Goal: Share content

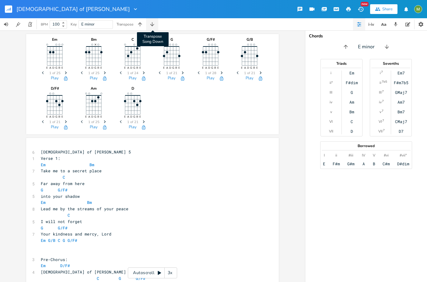
click at [153, 23] on icon "button" at bounding box center [152, 24] width 6 height 6
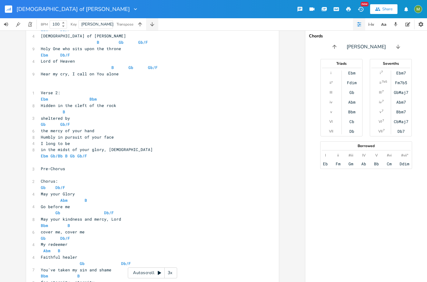
click at [153, 23] on icon "button" at bounding box center [152, 24] width 6 height 6
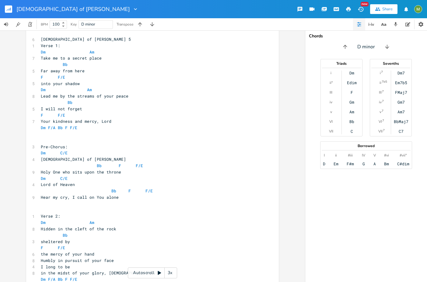
scroll to position [113, 0]
click at [138, 23] on icon "button" at bounding box center [140, 24] width 6 height 6
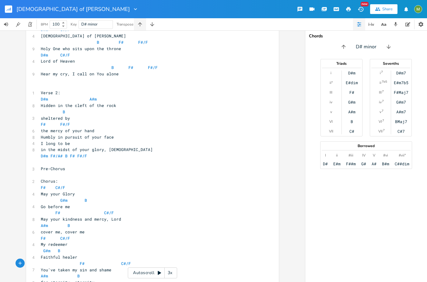
click at [142, 25] on icon "button" at bounding box center [140, 24] width 6 height 6
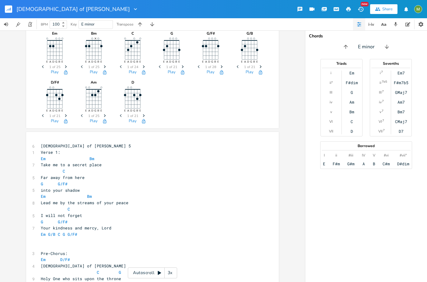
scroll to position [78, 0]
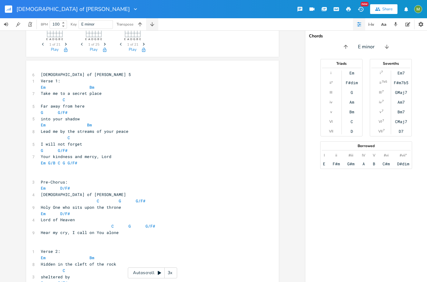
click at [150, 22] on icon "button" at bounding box center [152, 24] width 6 height 6
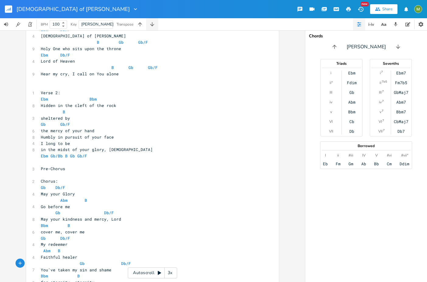
click at [152, 22] on icon "button" at bounding box center [152, 24] width 6 height 6
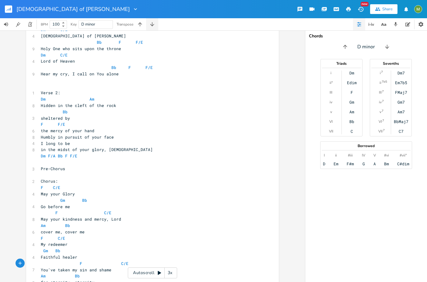
click at [152, 22] on icon "button" at bounding box center [152, 24] width 6 height 6
click at [153, 22] on icon "button" at bounding box center [152, 24] width 6 height 6
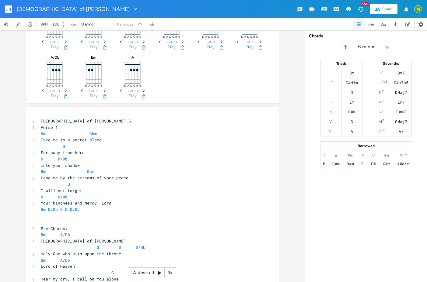
scroll to position [111, 0]
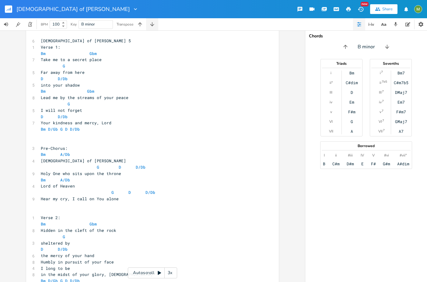
click at [154, 25] on icon "button" at bounding box center [152, 24] width 6 height 6
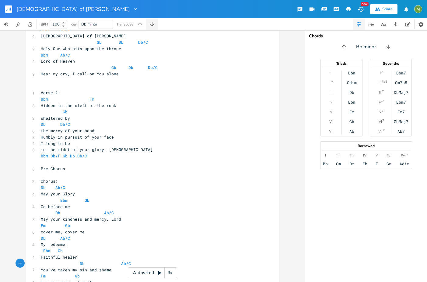
click at [154, 25] on icon "button" at bounding box center [152, 24] width 6 height 6
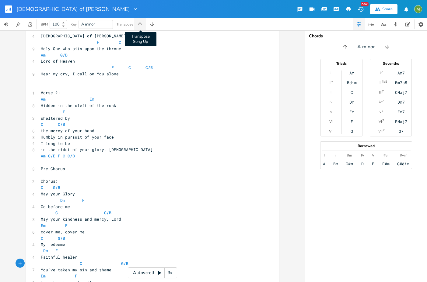
click at [140, 23] on icon "button" at bounding box center [140, 24] width 4 height 4
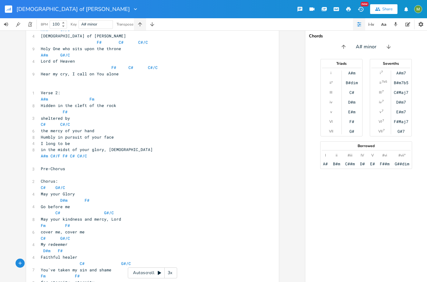
click at [141, 23] on icon "button" at bounding box center [140, 24] width 4 height 4
click at [142, 22] on icon "button" at bounding box center [140, 24] width 6 height 6
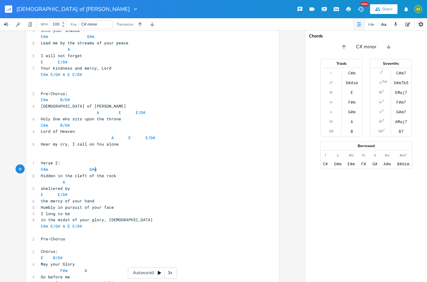
scroll to position [0, 0]
type textarea "G#m"
drag, startPoint x: 95, startPoint y: 170, endPoint x: 87, endPoint y: 169, distance: 8.6
click at [87, 169] on pre "C#m G#m" at bounding box center [150, 169] width 220 height 6
type textarea "E/G#"
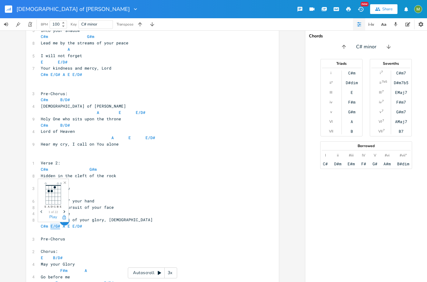
drag, startPoint x: 48, startPoint y: 226, endPoint x: 57, endPoint y: 228, distance: 9.0
click at [57, 228] on span "E/G#" at bounding box center [56, 227] width 10 height 6
paste textarea
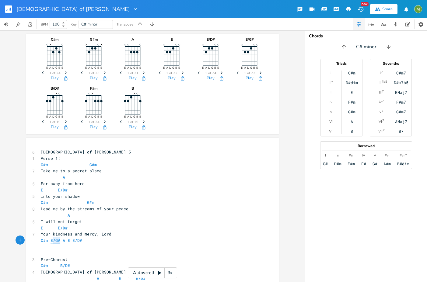
type textarea "E/G#"
drag, startPoint x: 58, startPoint y: 240, endPoint x: 49, endPoint y: 241, distance: 9.2
click at [49, 241] on span "C#m E/G# A E E/D#" at bounding box center [61, 240] width 41 height 5
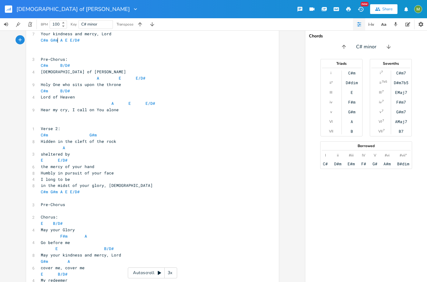
scroll to position [322, 0]
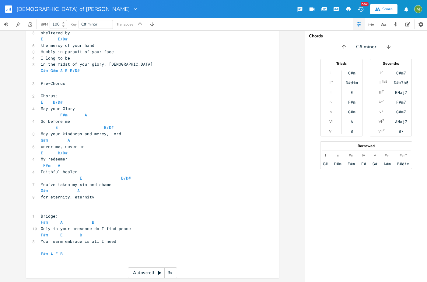
click at [142, 241] on pre "Your warm embrace is all I need" at bounding box center [150, 242] width 220 height 6
click at [392, 10] on div "Share" at bounding box center [387, 8] width 10 height 5
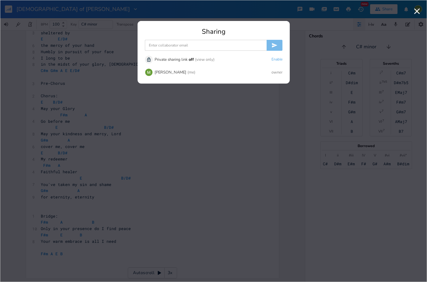
click at [171, 49] on input at bounding box center [206, 45] width 122 height 11
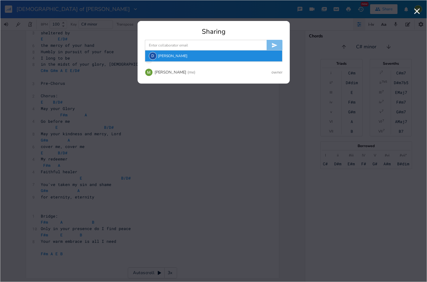
click at [167, 57] on div "D [PERSON_NAME]" at bounding box center [213, 56] width 137 height 11
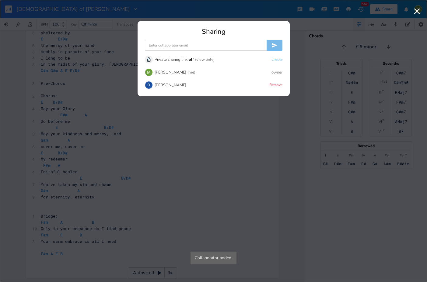
click at [185, 90] on div "Unlock Private sharing link off (view only) Enable [PERSON_NAME] (me) owner D […" at bounding box center [214, 72] width 138 height 38
click at [173, 44] on input at bounding box center [206, 45] width 122 height 11
type input "dav"
click at [166, 84] on div "[PERSON_NAME]" at bounding box center [171, 85] width 32 height 4
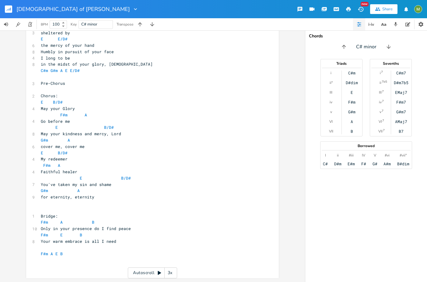
click at [12, 9] on rect "button" at bounding box center [8, 8] width 7 height 7
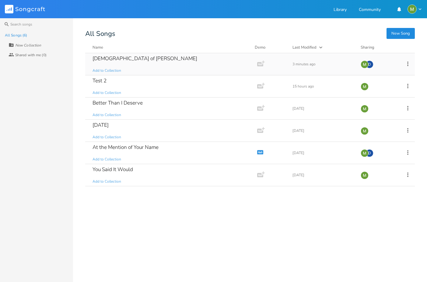
click at [103, 60] on div "[DEMOGRAPHIC_DATA] of [PERSON_NAME]" at bounding box center [144, 58] width 105 height 5
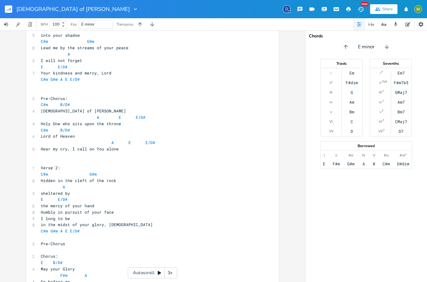
scroll to position [136, 0]
